Goal: Task Accomplishment & Management: Complete application form

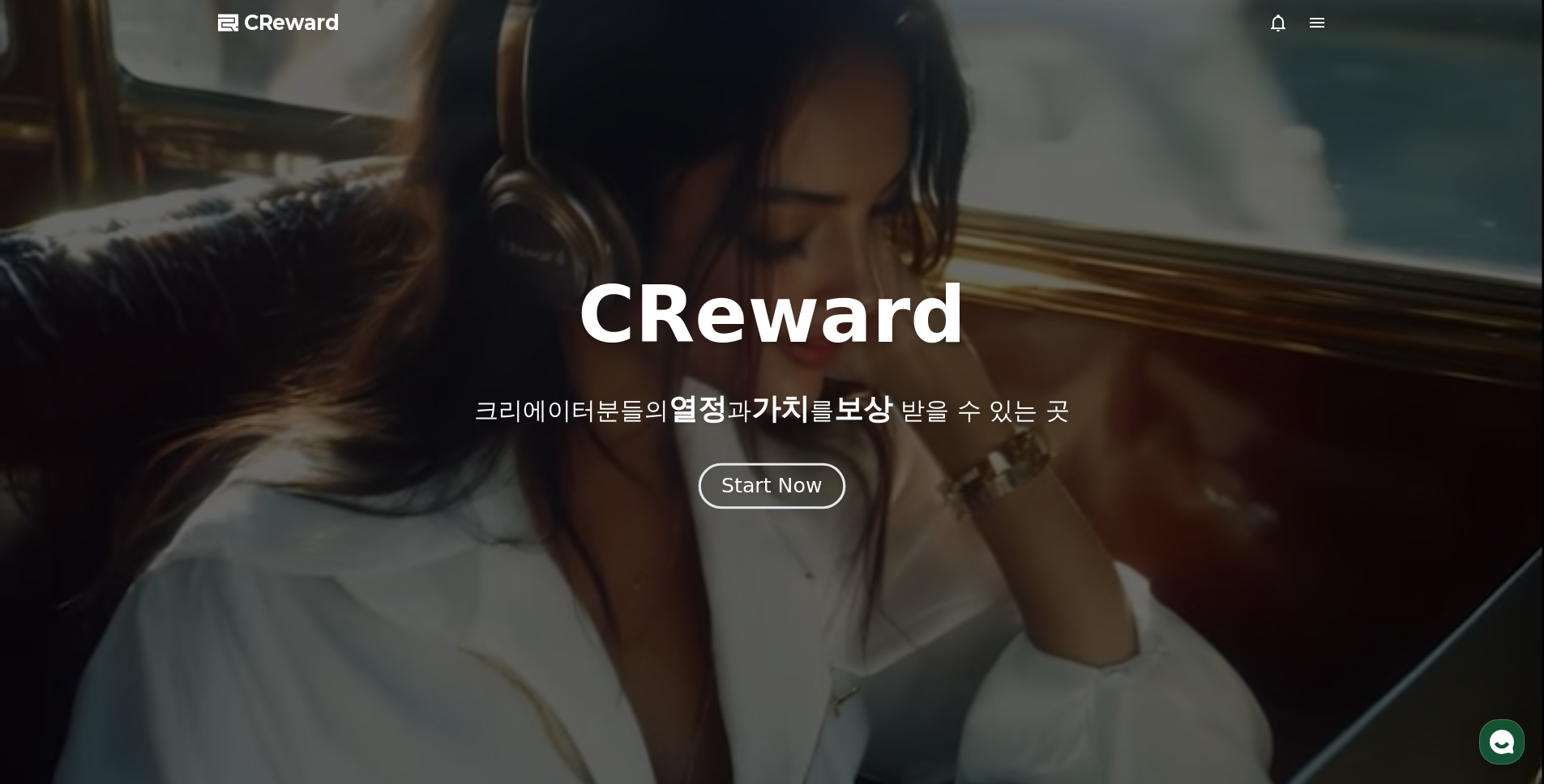
click at [779, 479] on div "Start Now" at bounding box center [772, 486] width 101 height 27
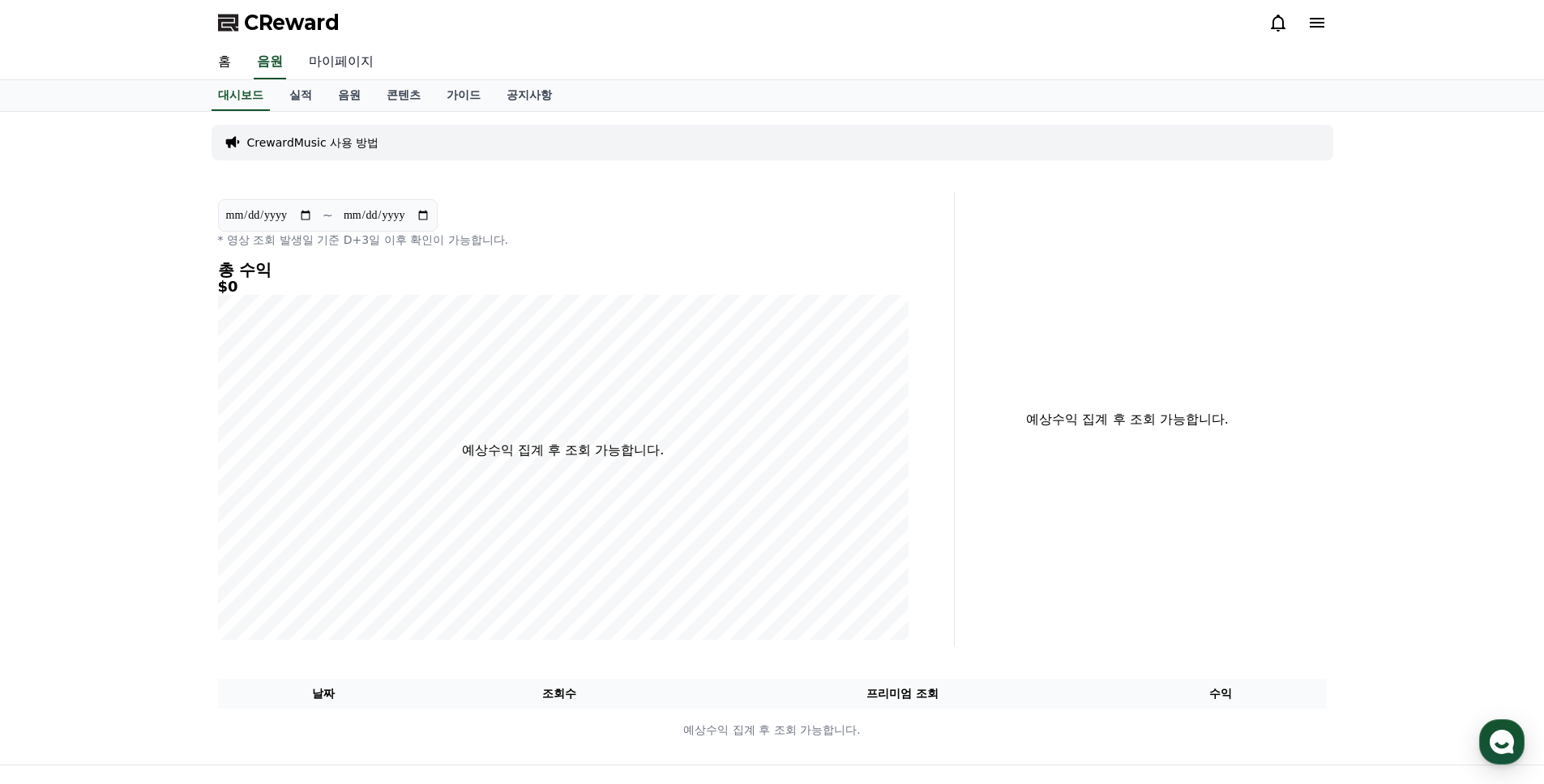
click at [306, 50] on link "마이페이지" at bounding box center [341, 62] width 91 height 34
select select "**********"
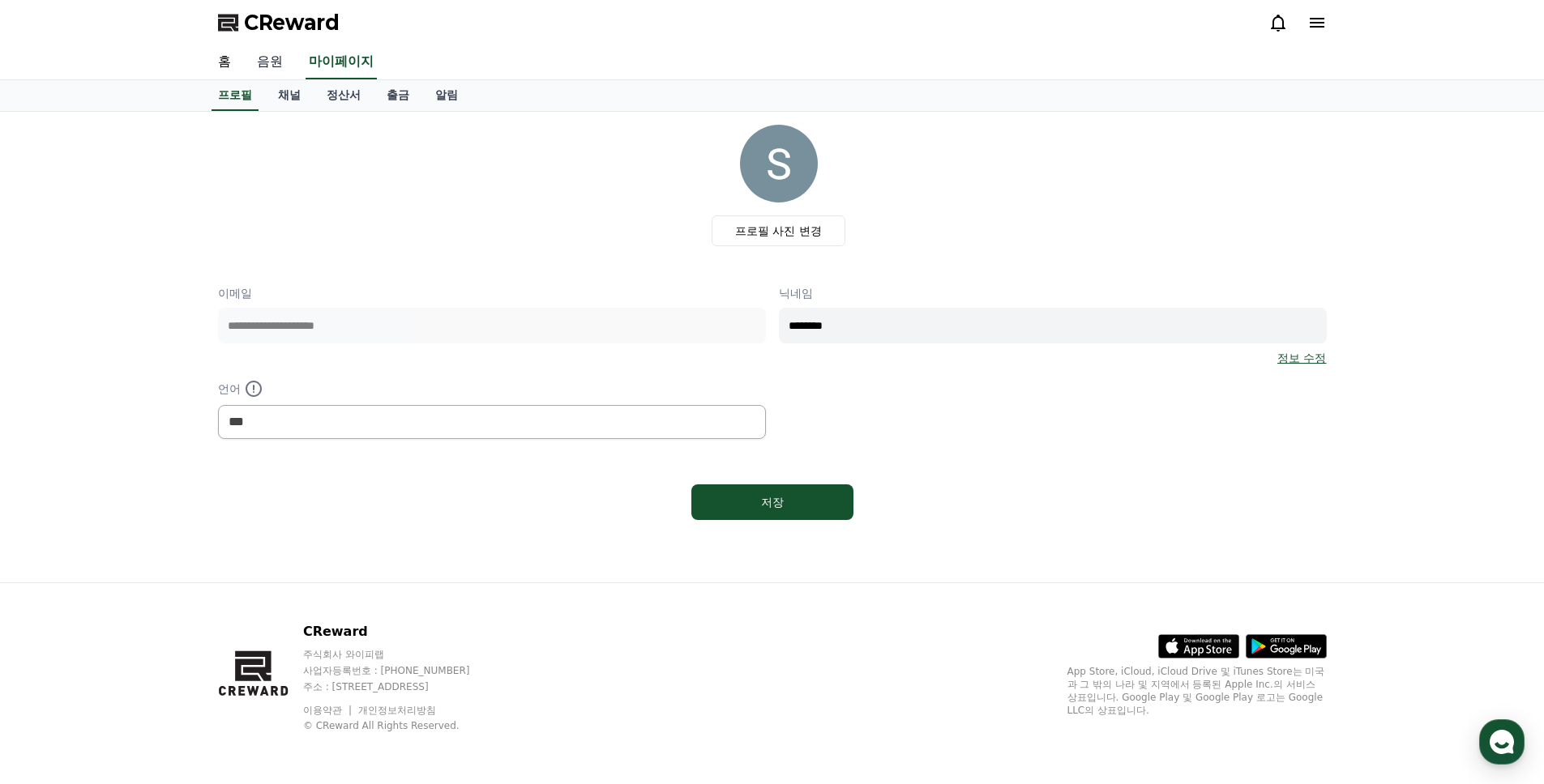
click at [282, 54] on link "음원" at bounding box center [270, 62] width 52 height 34
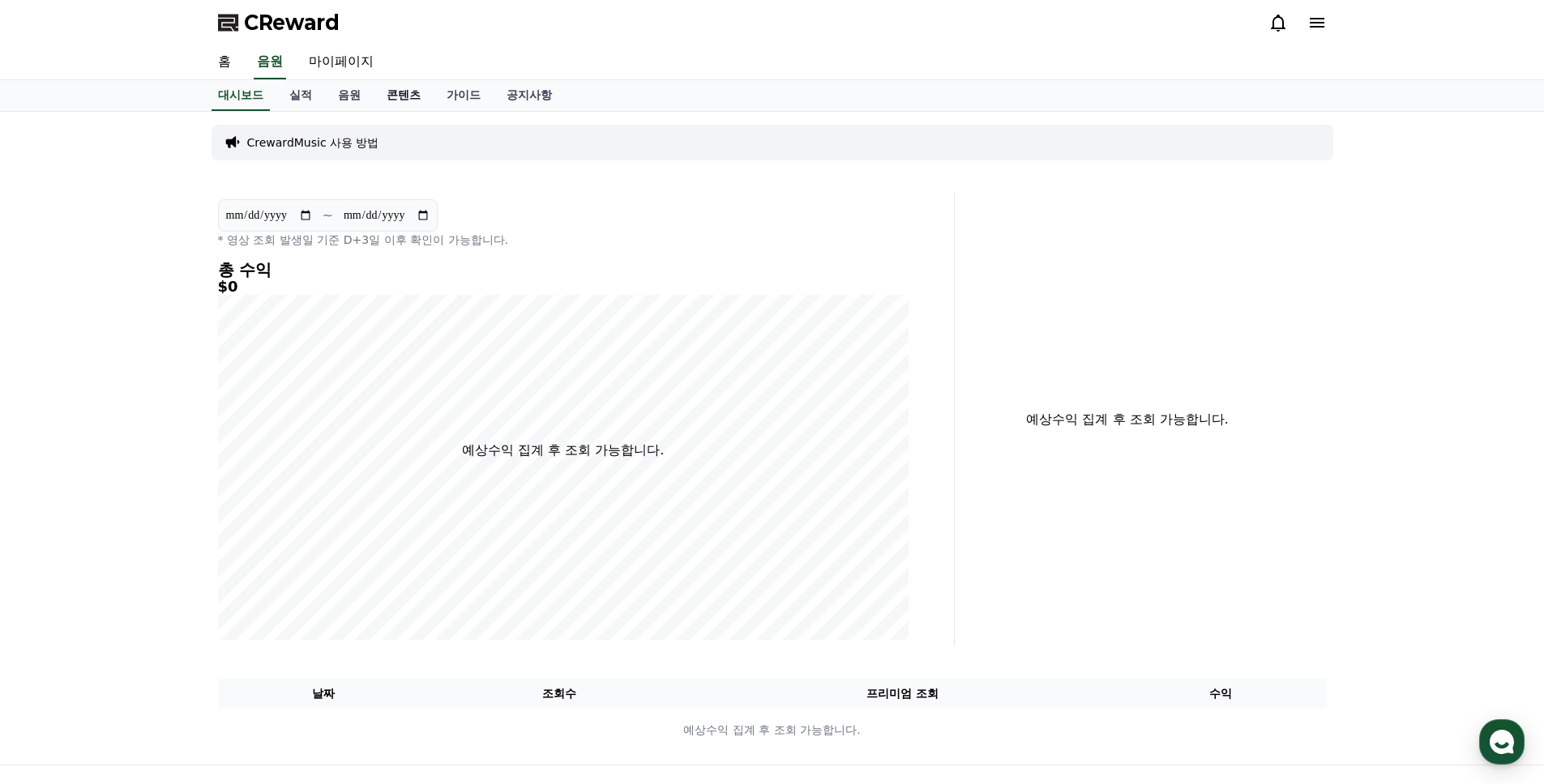
click at [382, 98] on link "콘텐츠" at bounding box center [403, 95] width 60 height 30
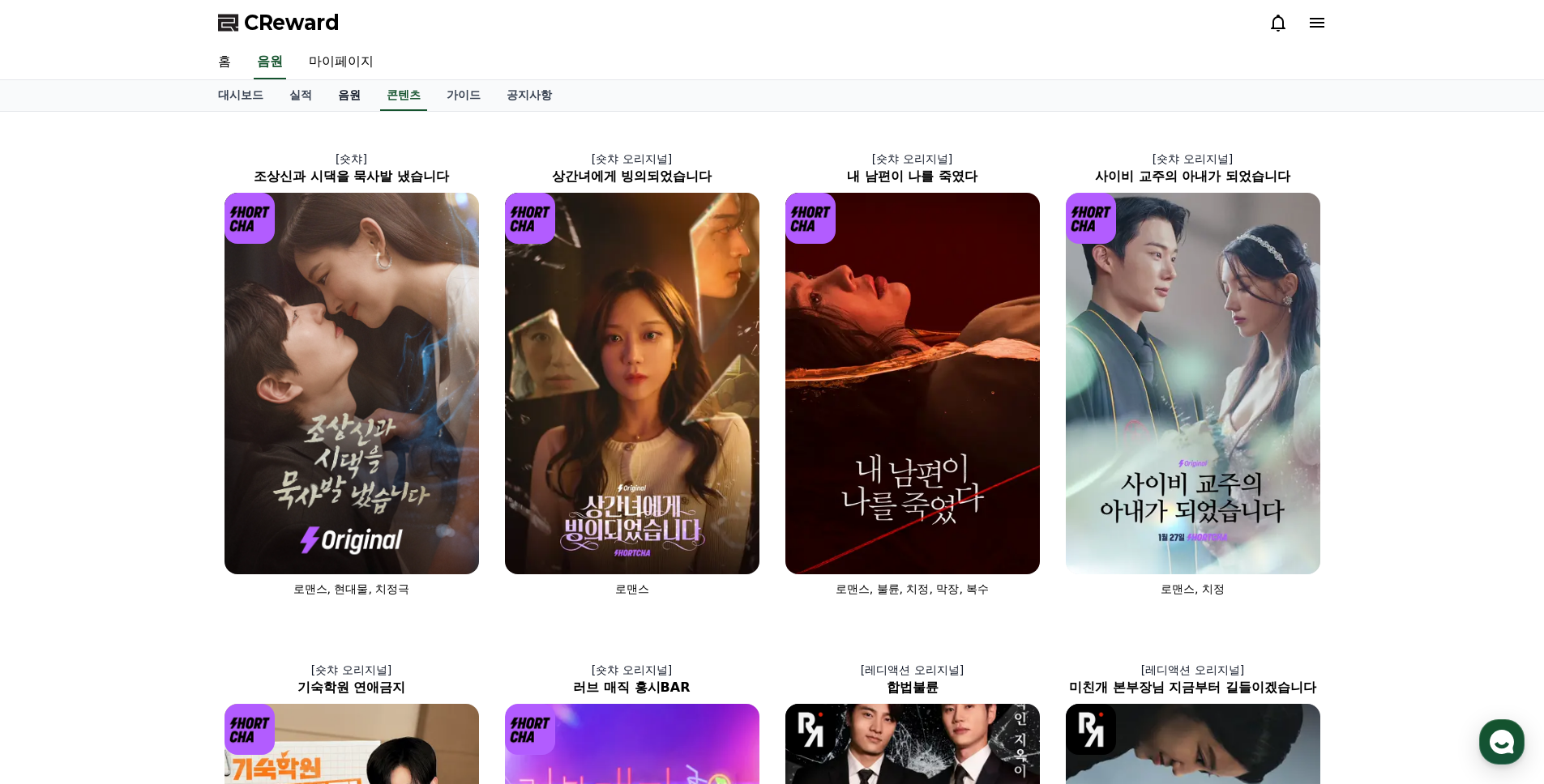
click at [358, 96] on link "음원" at bounding box center [350, 95] width 49 height 30
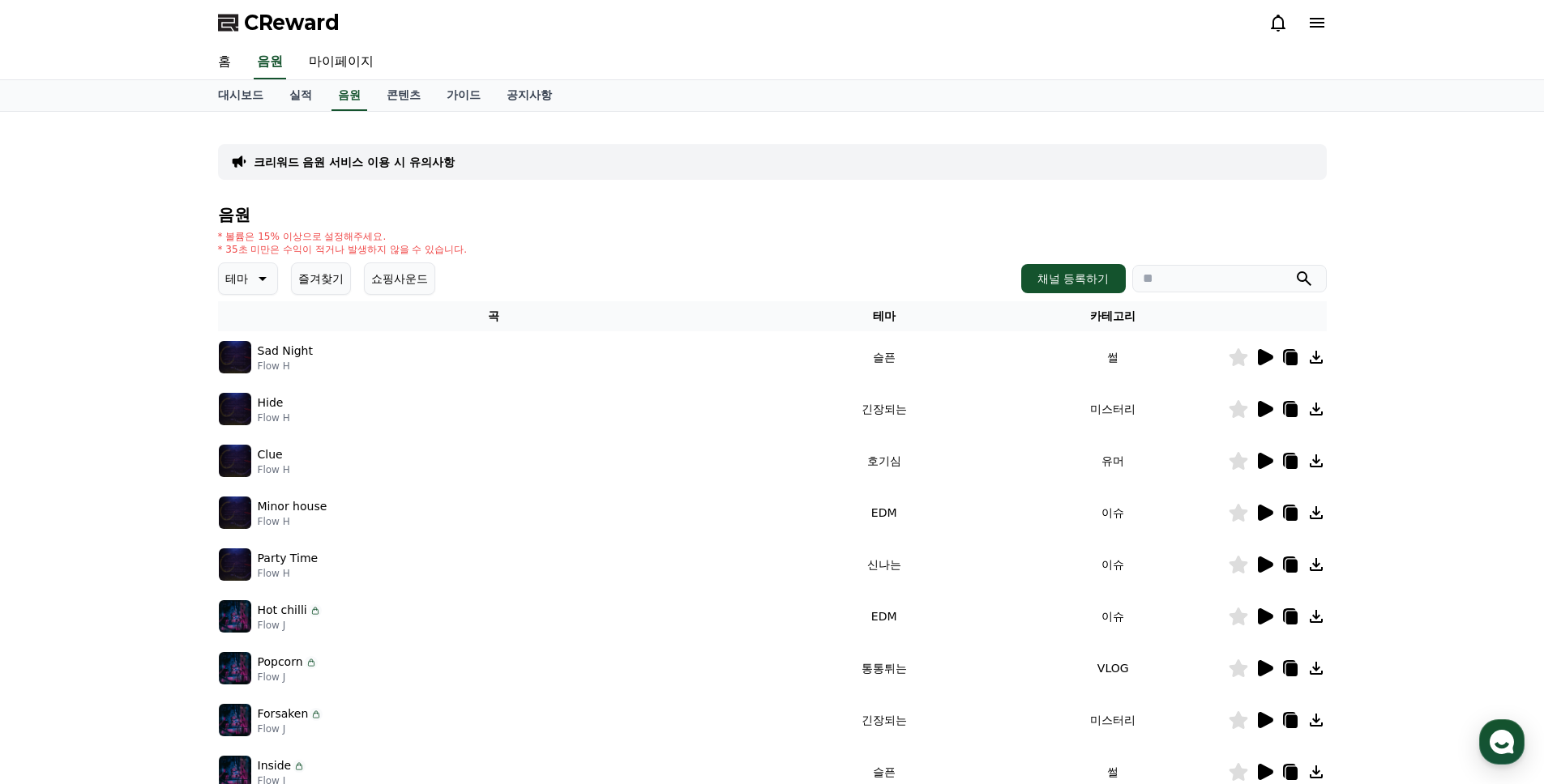
click at [380, 159] on p "크리워드 음원 서비스 이용 시 유의사항" at bounding box center [354, 162] width 201 height 17
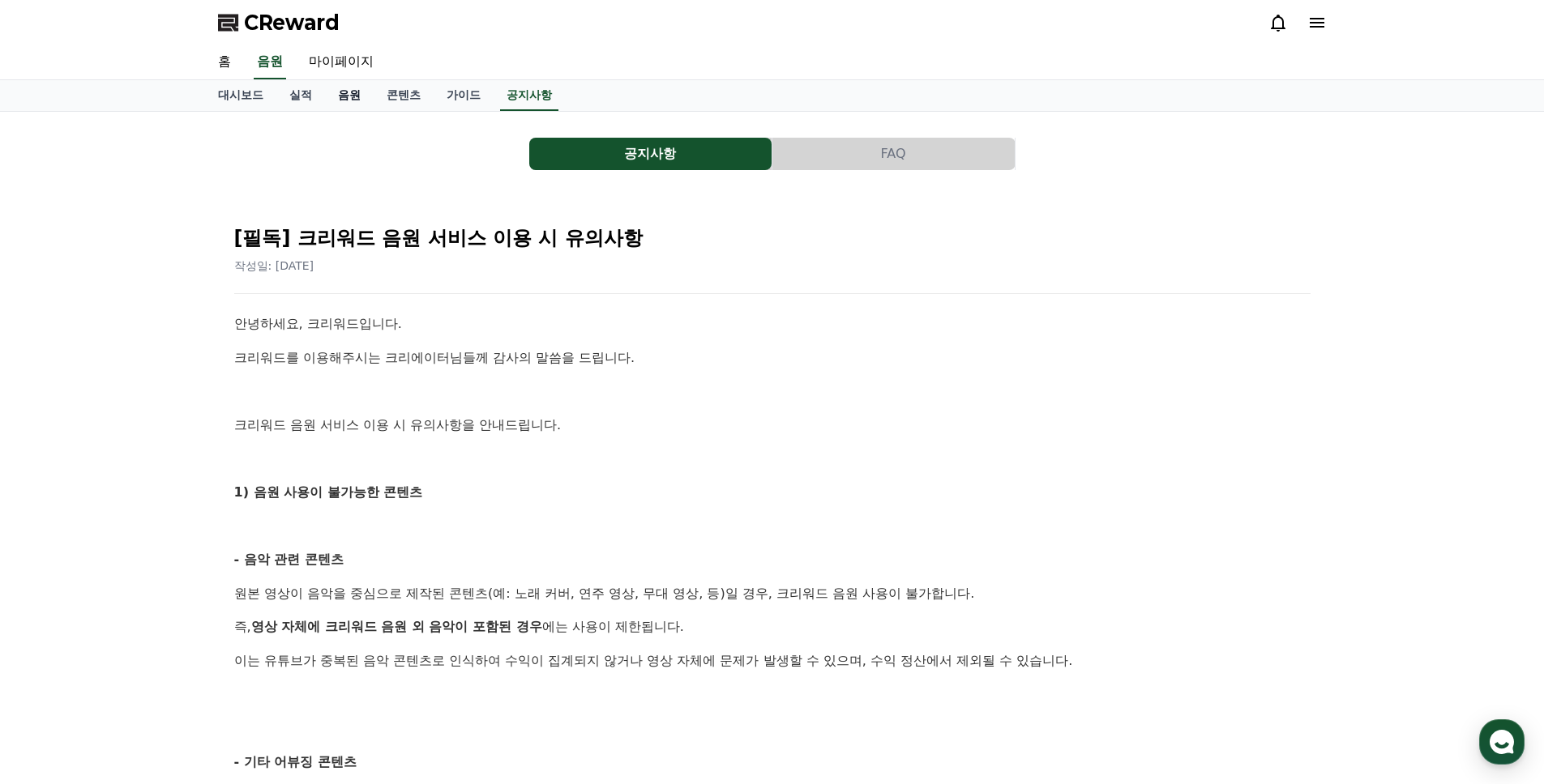
drag, startPoint x: 368, startPoint y: 110, endPoint x: 343, endPoint y: 105, distance: 25.5
click at [374, 110] on link "콘텐츠" at bounding box center [403, 95] width 60 height 30
click at [333, 101] on link "음원" at bounding box center [350, 95] width 49 height 30
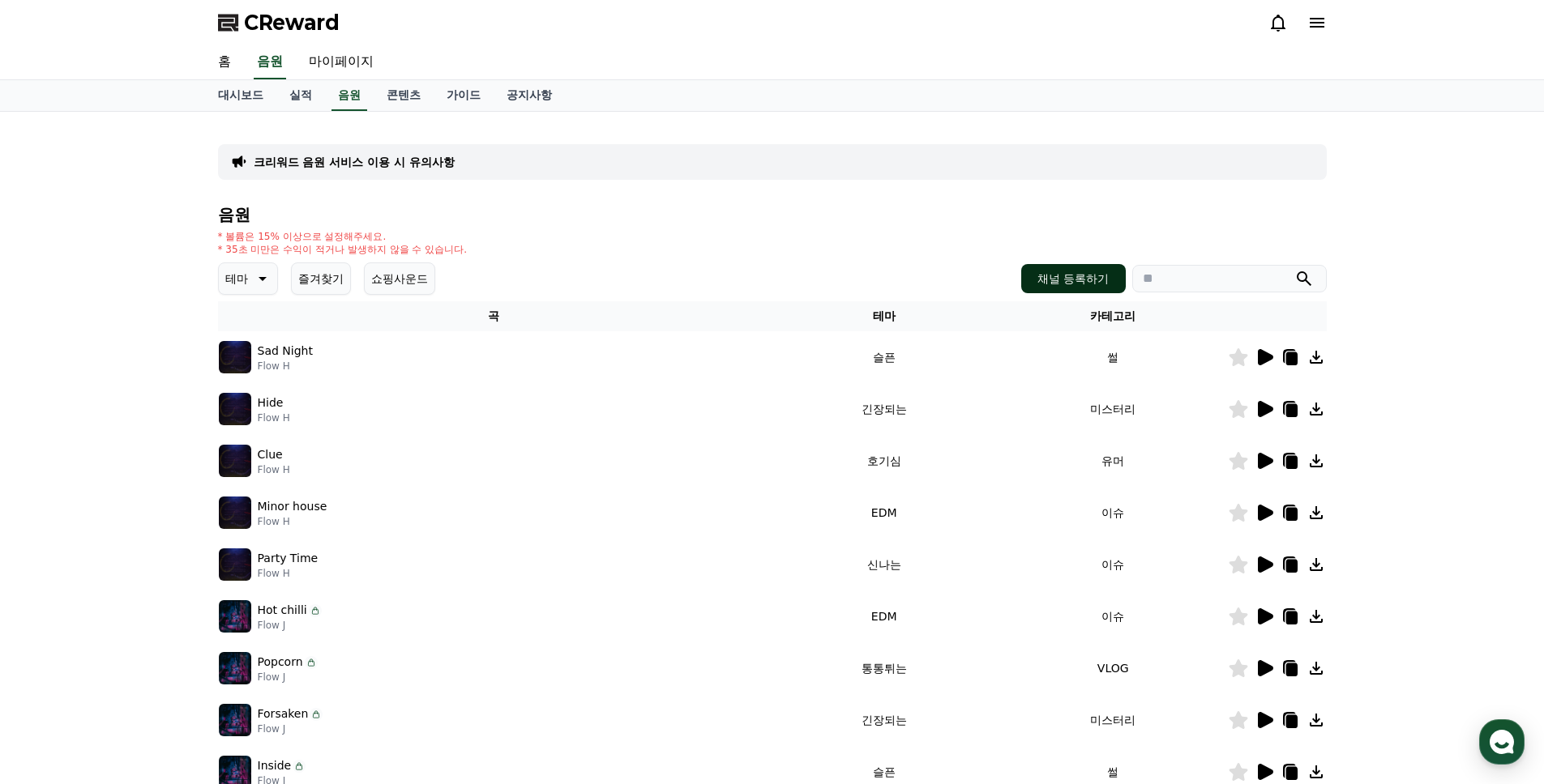
click at [1071, 284] on button "채널 등록하기" at bounding box center [1073, 279] width 104 height 29
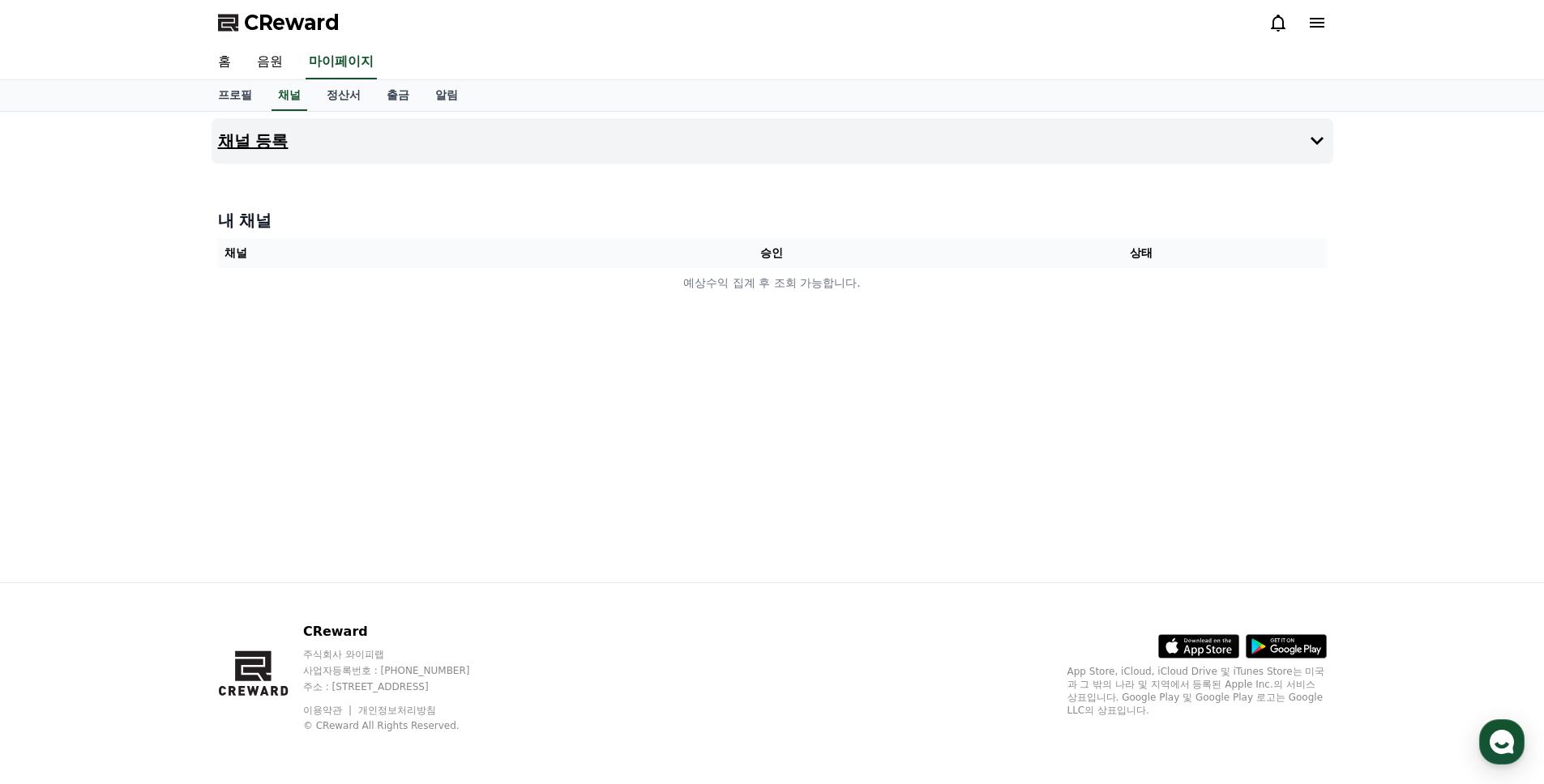
click at [415, 157] on button "채널 등록" at bounding box center [772, 141] width 1121 height 45
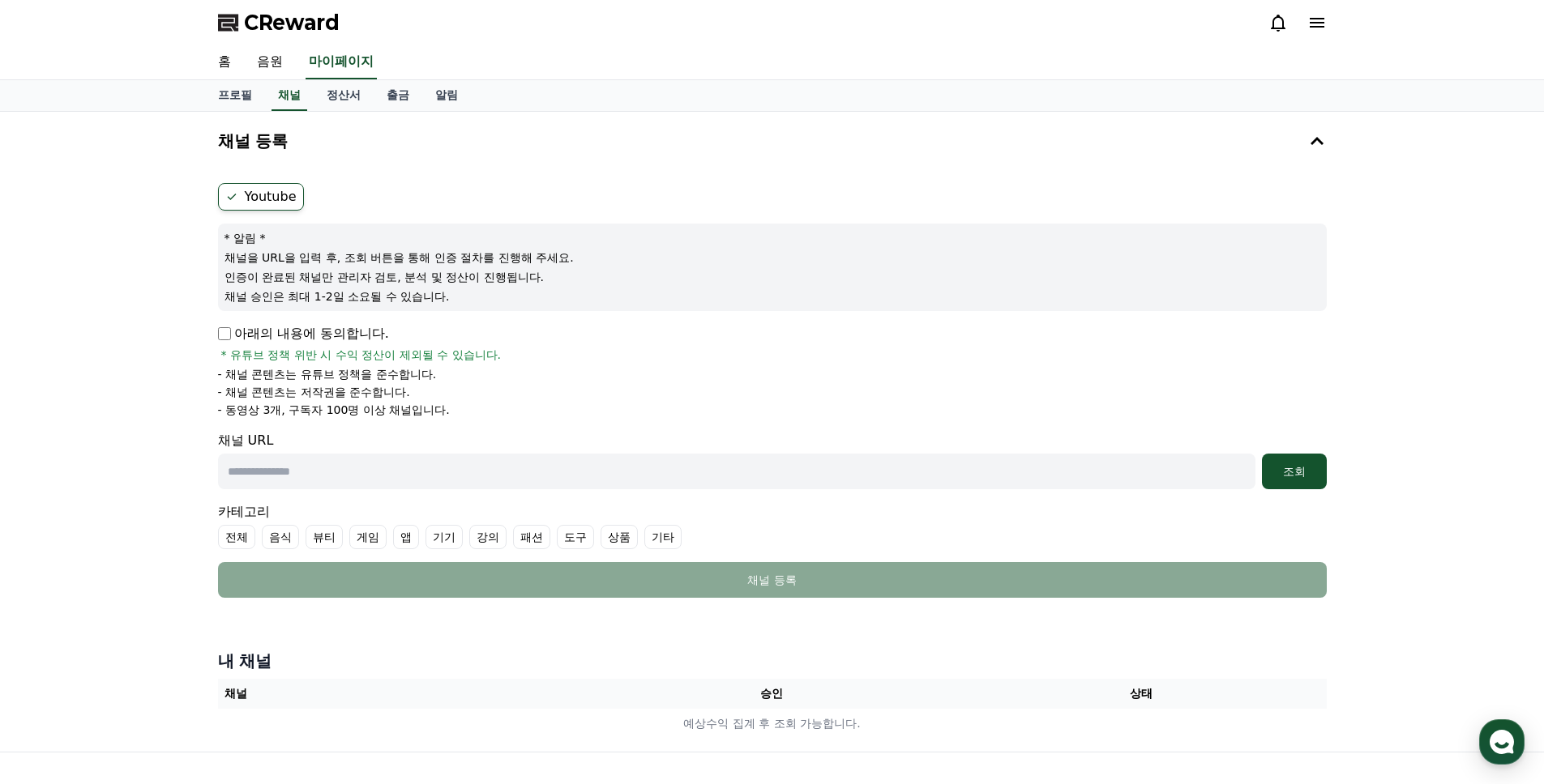
click at [227, 340] on p "아래의 내용에 동의합니다." at bounding box center [303, 334] width 171 height 20
click at [459, 479] on input "text" at bounding box center [736, 471] width 1037 height 35
click at [839, 463] on input "text" at bounding box center [736, 471] width 1037 height 35
paste input "**********"
type input "**********"
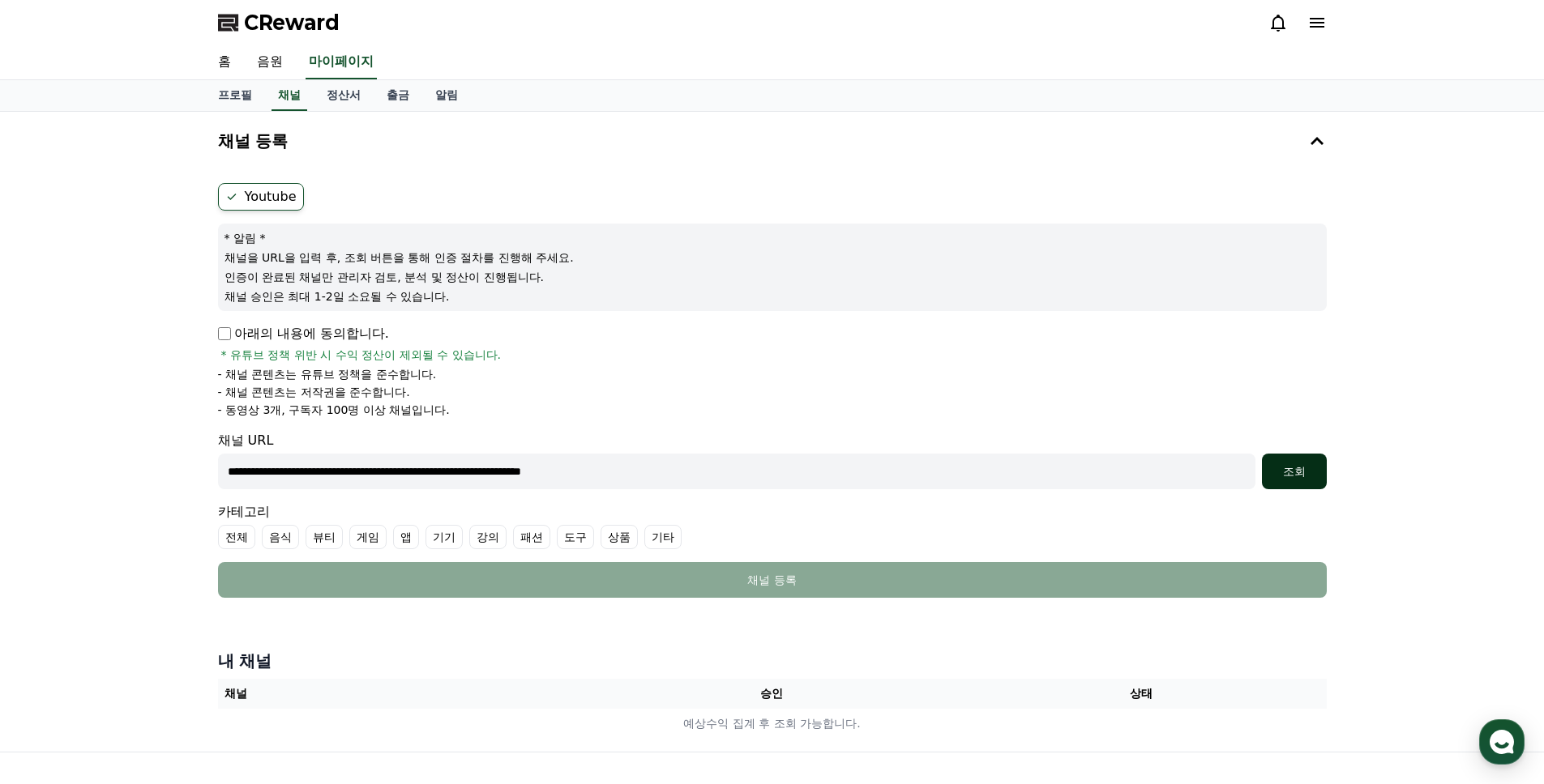
click at [1312, 473] on div "조회" at bounding box center [1294, 471] width 52 height 17
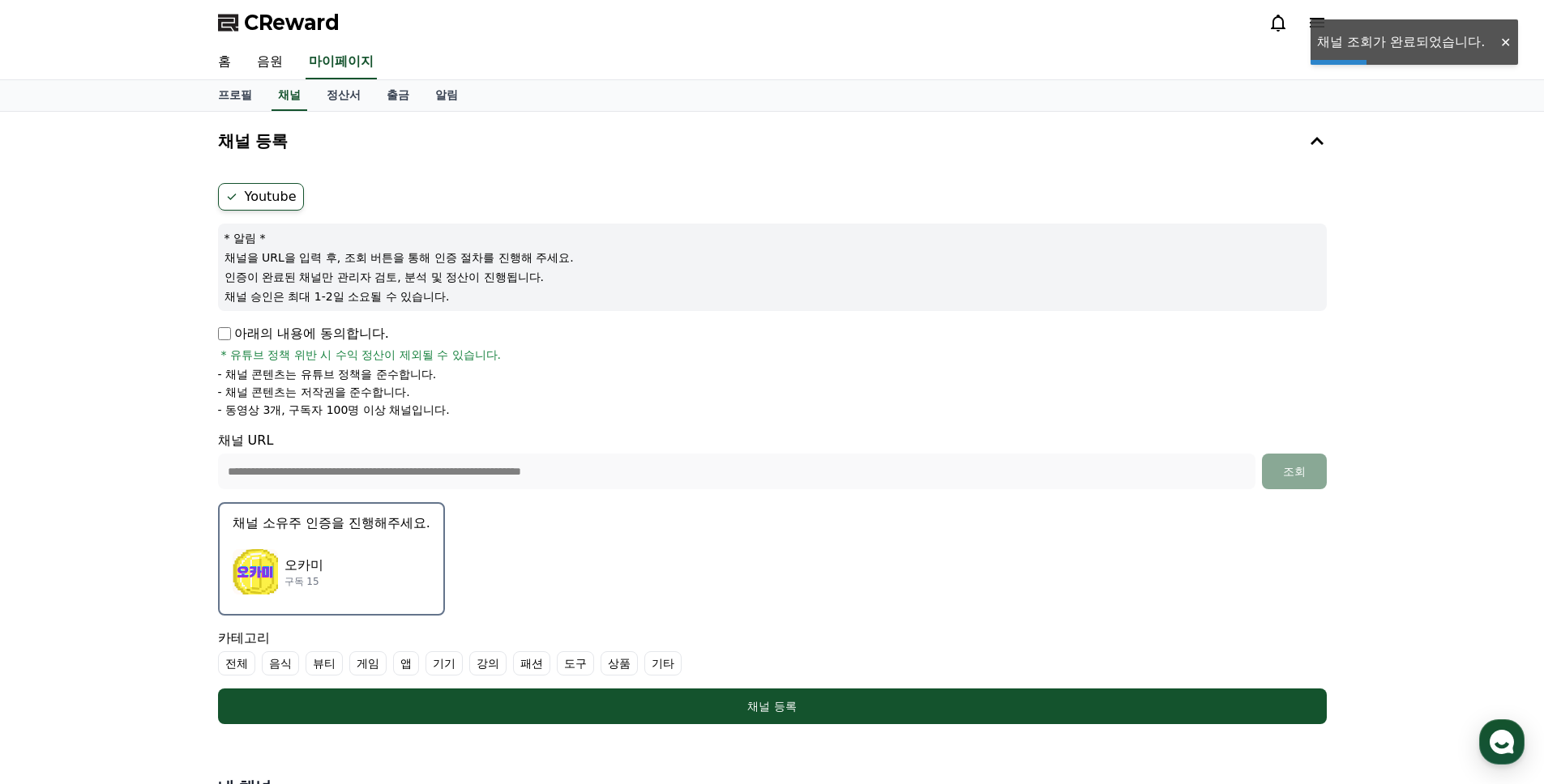
click at [390, 585] on div "오카미 구독 15" at bounding box center [331, 572] width 198 height 65
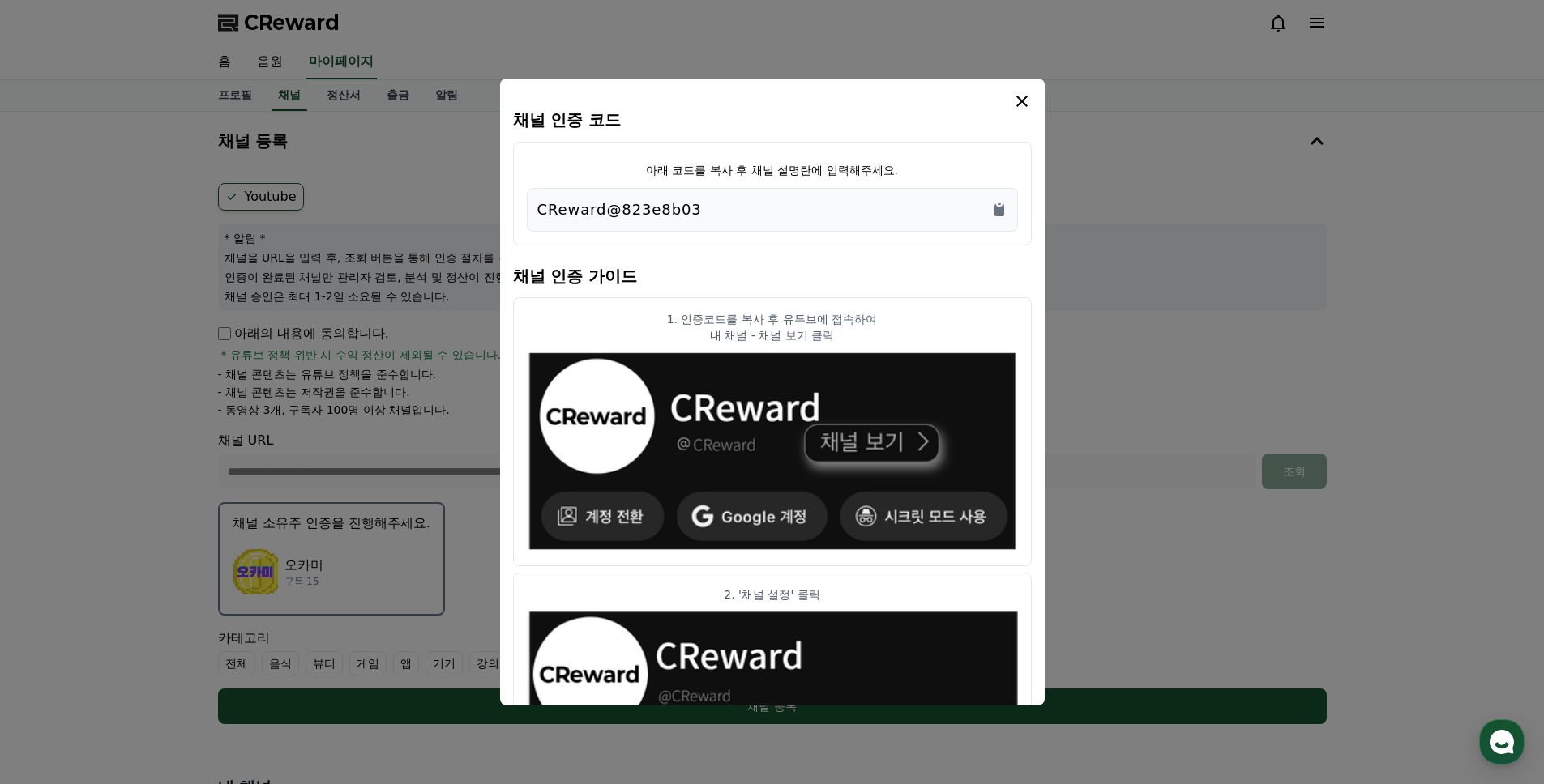
click at [992, 219] on div "CReward@823e8b03" at bounding box center [772, 210] width 470 height 23
click at [998, 213] on icon "Copy to clipboard" at bounding box center [999, 210] width 10 height 12
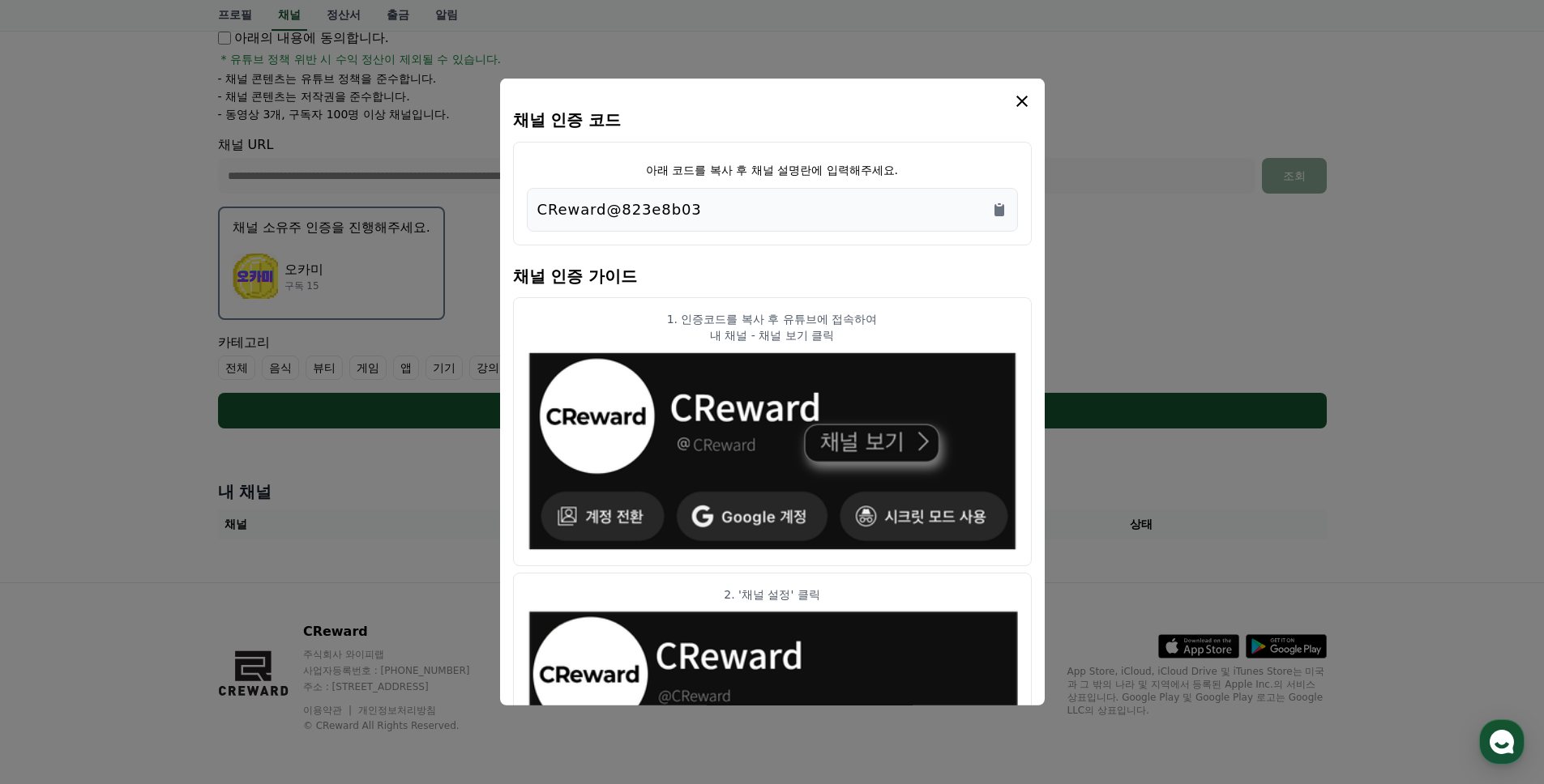
click at [1025, 103] on icon "modal" at bounding box center [1022, 101] width 20 height 20
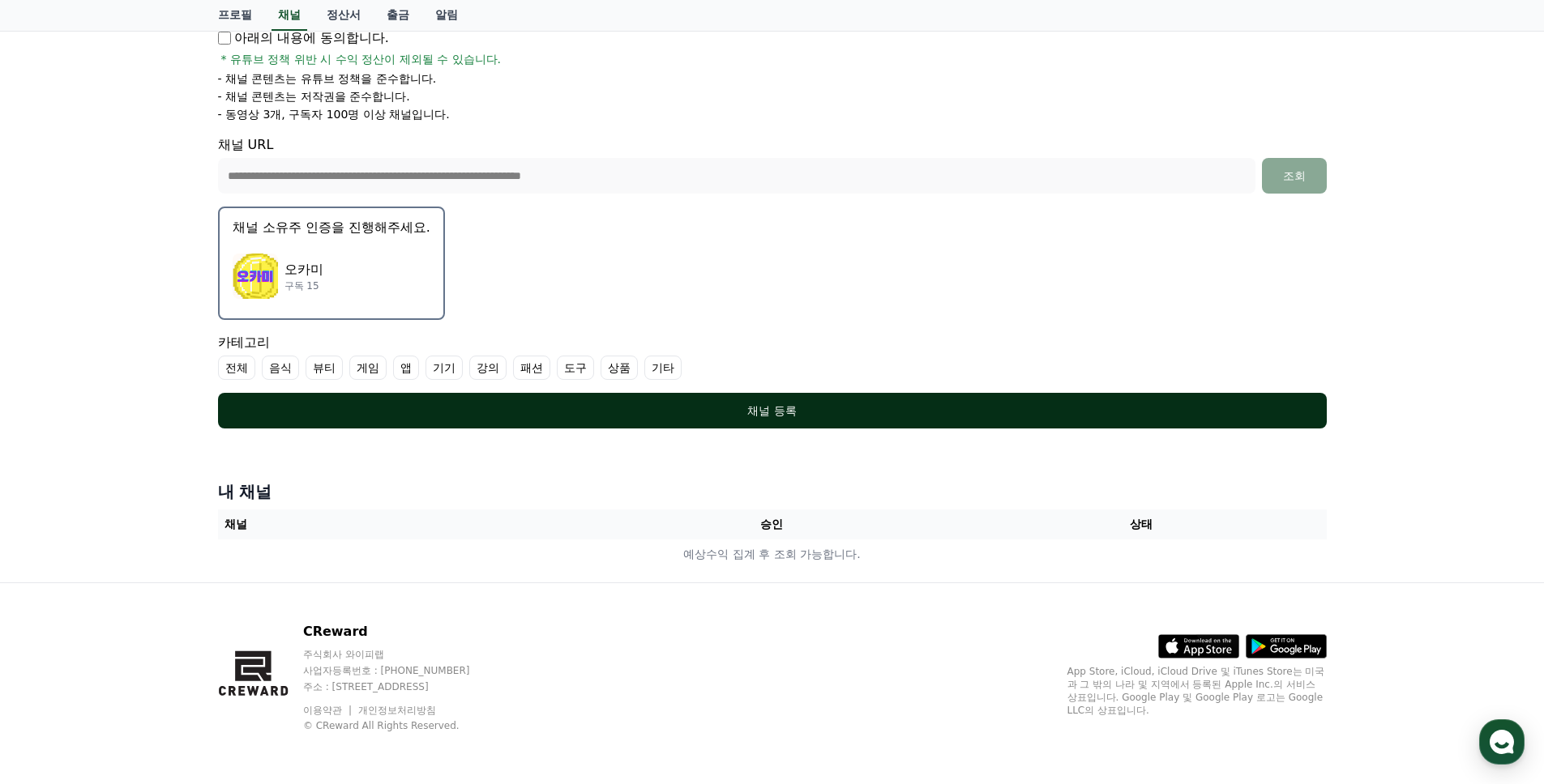
click at [975, 405] on div "채널 등록" at bounding box center [772, 411] width 1044 height 17
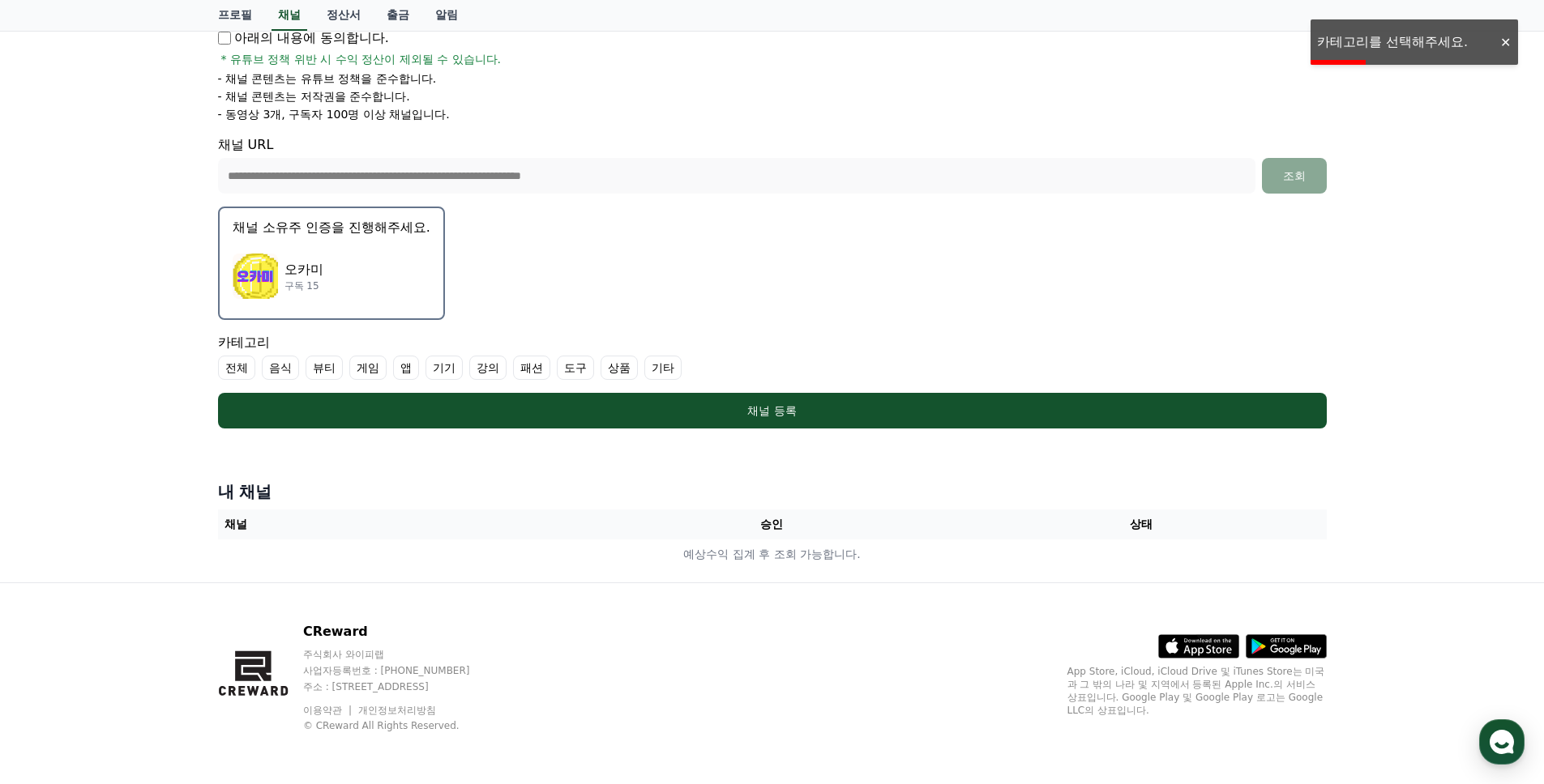
click at [644, 368] on label "기타" at bounding box center [663, 368] width 37 height 24
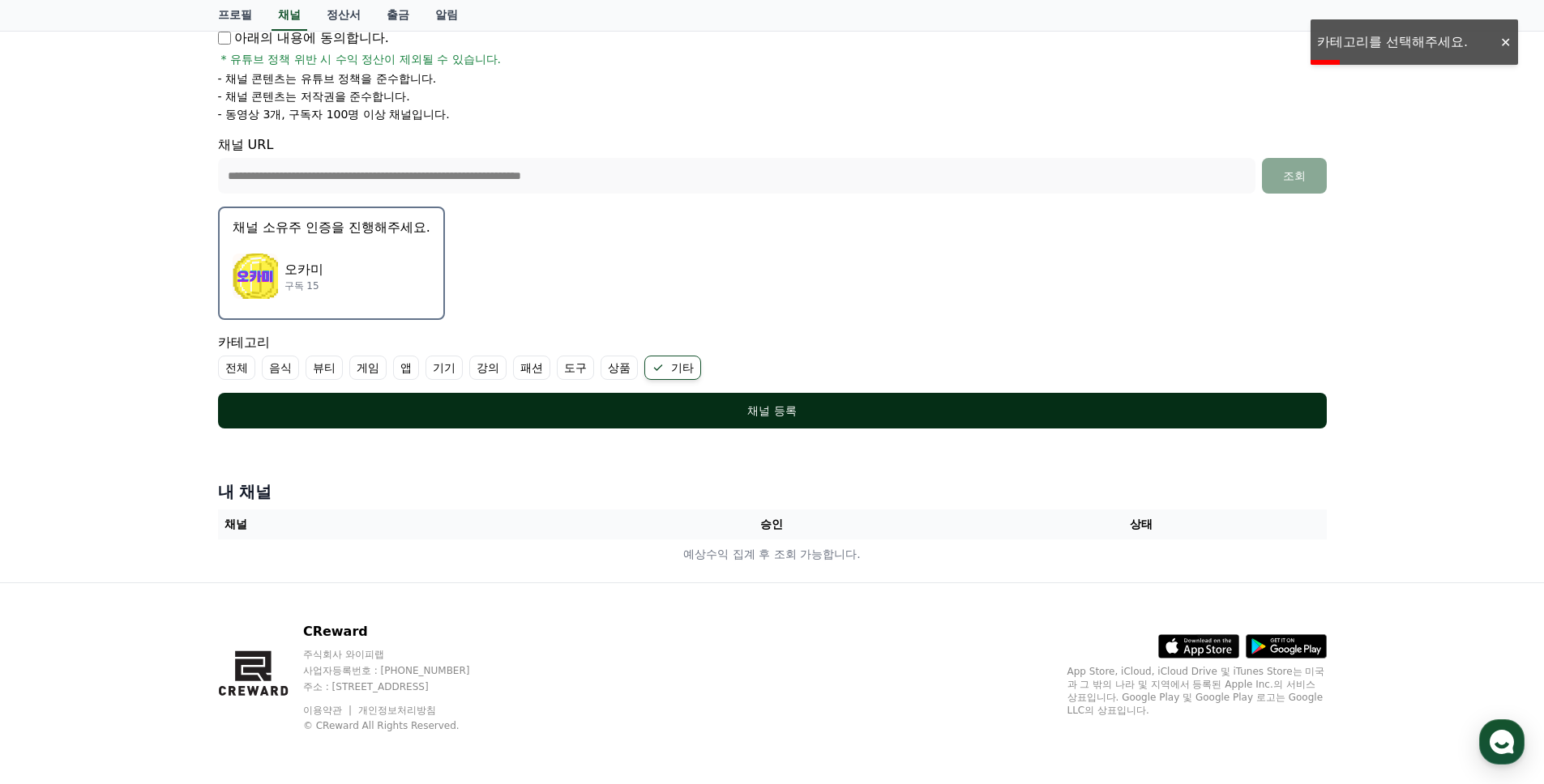
click at [635, 400] on button "채널 등록" at bounding box center [772, 411] width 1109 height 35
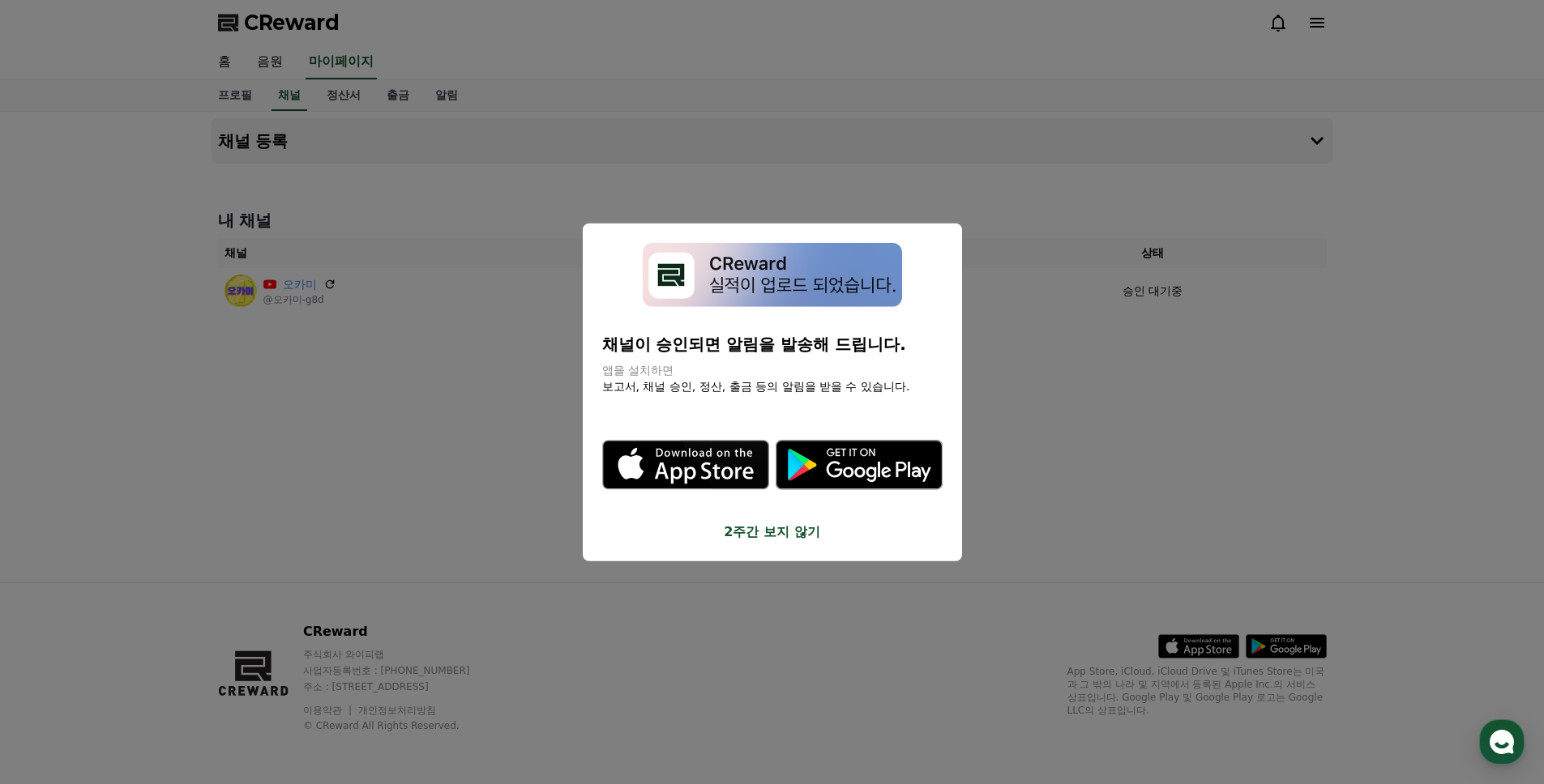
click at [754, 532] on button "2주간 보지 않기" at bounding box center [772, 531] width 340 height 20
